Goal: Navigation & Orientation: Find specific page/section

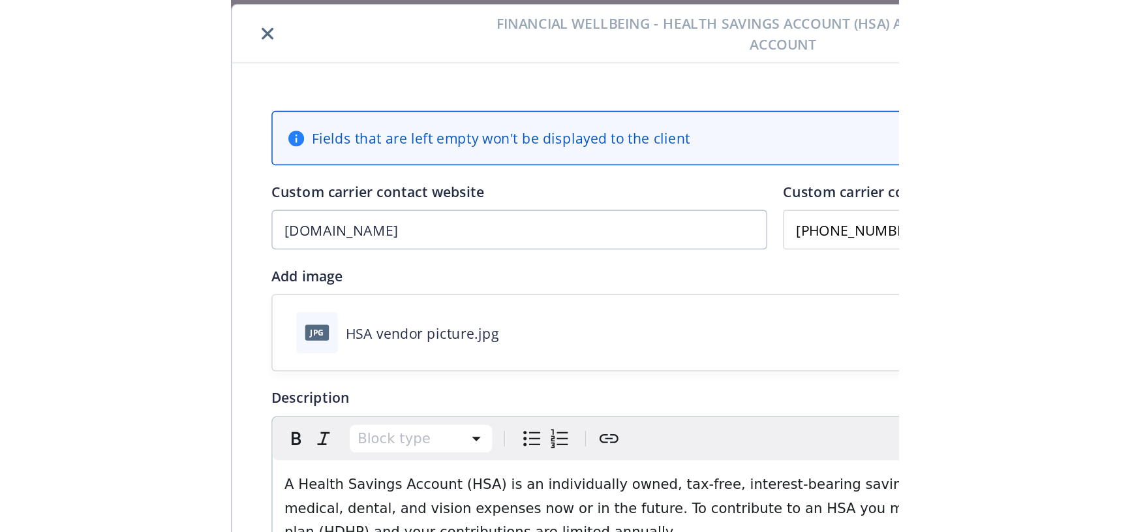
scroll to position [1070, 0]
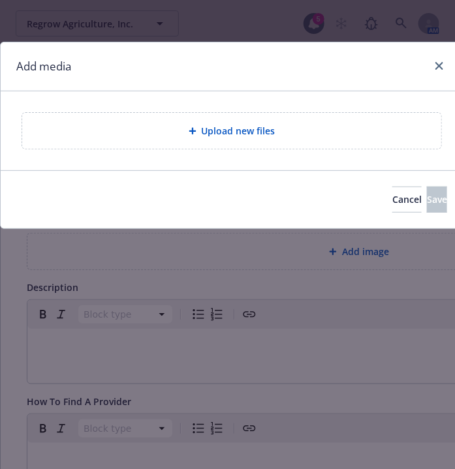
scroll to position [39, 0]
